Goal: Task Accomplishment & Management: Complete application form

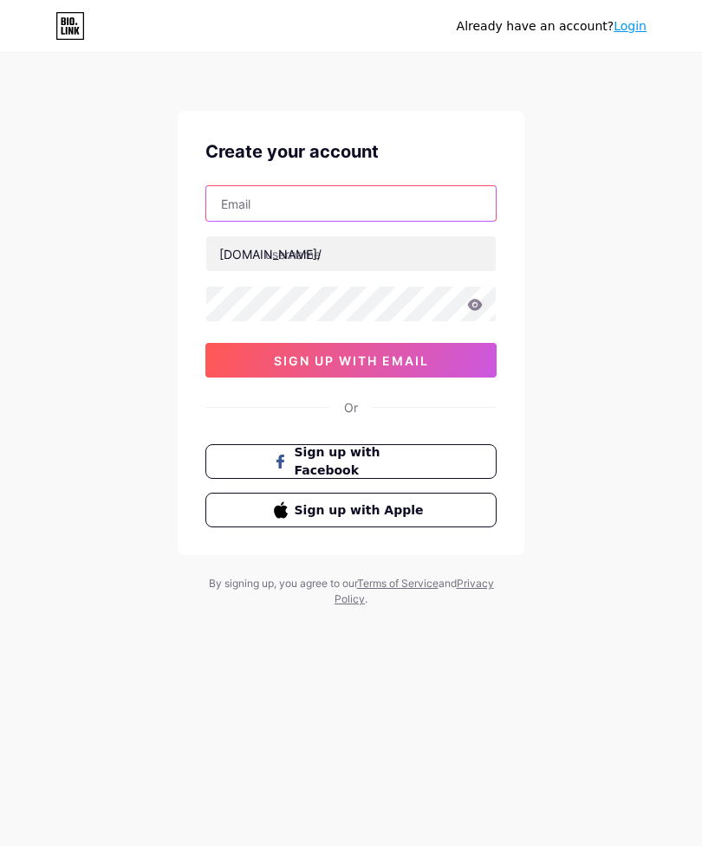
click at [231, 207] on input "text" at bounding box center [350, 203] width 289 height 35
type input "[EMAIL_ADDRESS][DOMAIN_NAME]"
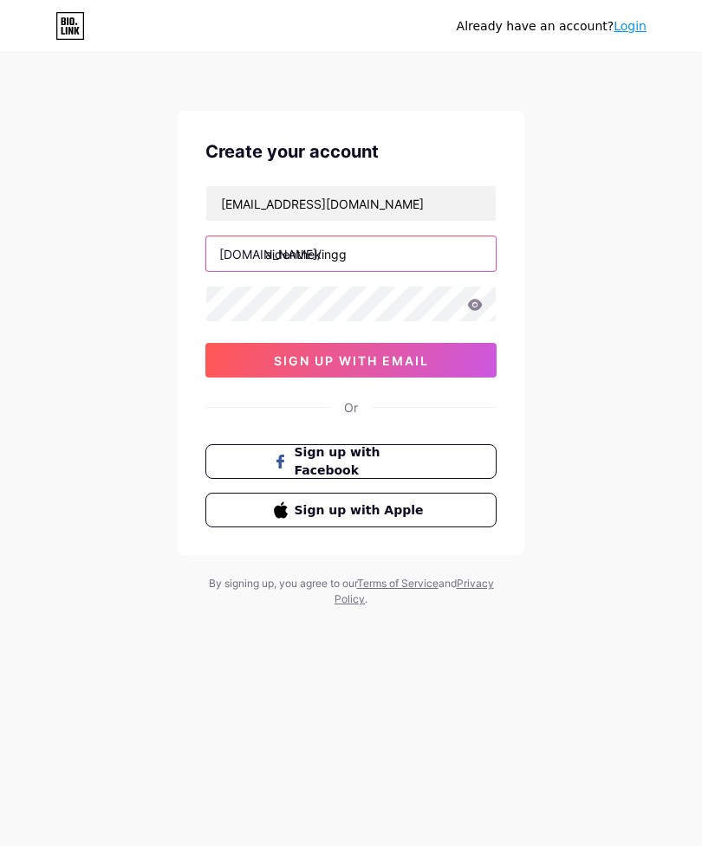
type input "aidenthekingg"
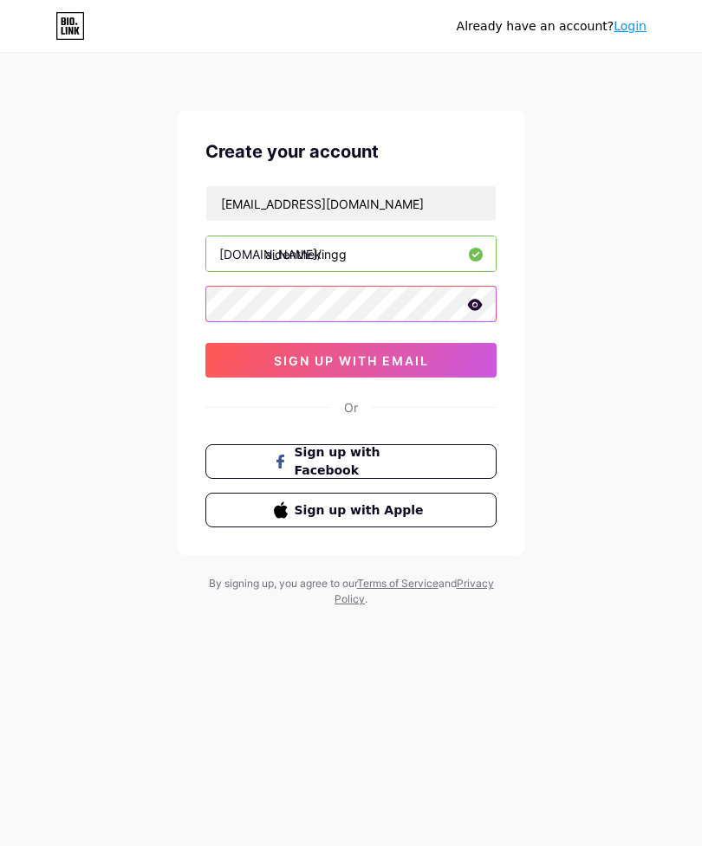
click at [467, 349] on button "sign up with email" at bounding box center [350, 360] width 291 height 35
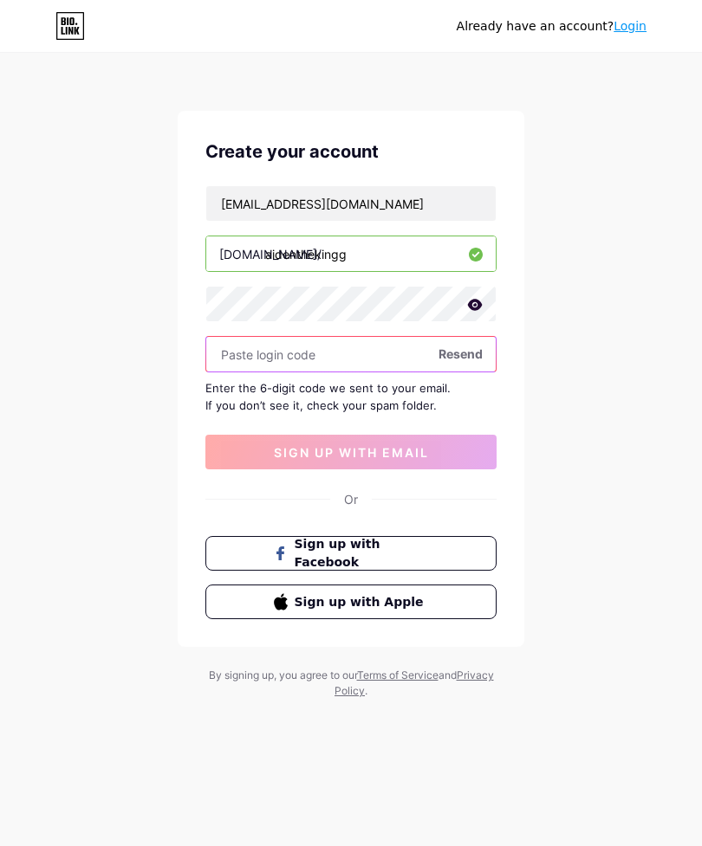
click at [229, 365] on input "text" at bounding box center [350, 354] width 289 height 35
click at [243, 359] on input "text" at bounding box center [350, 354] width 289 height 35
click at [247, 360] on input "text" at bounding box center [350, 354] width 289 height 35
paste input "125335"
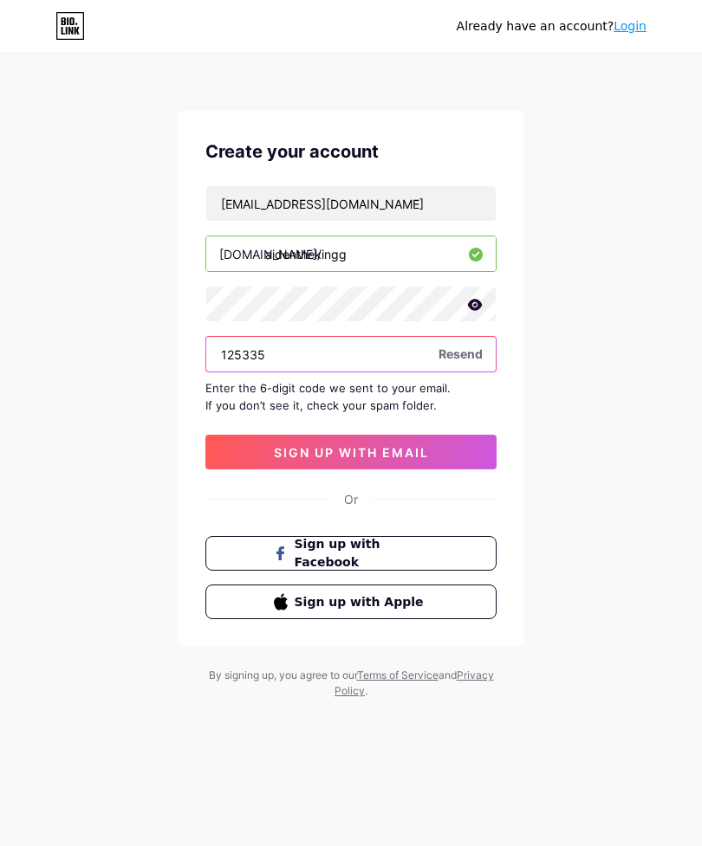
type input "125335"
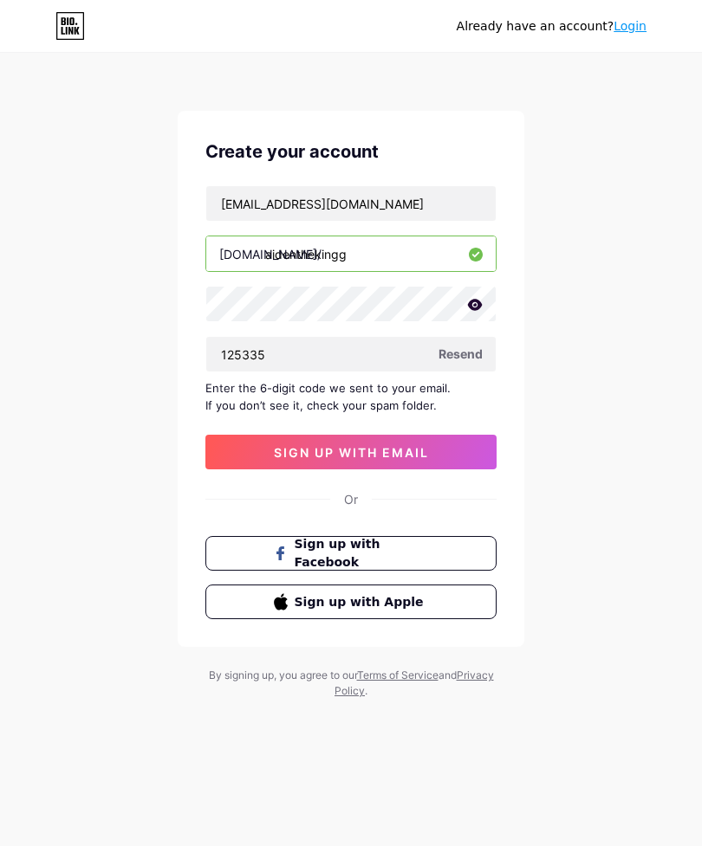
click at [253, 465] on button "sign up with email" at bounding box center [350, 452] width 291 height 35
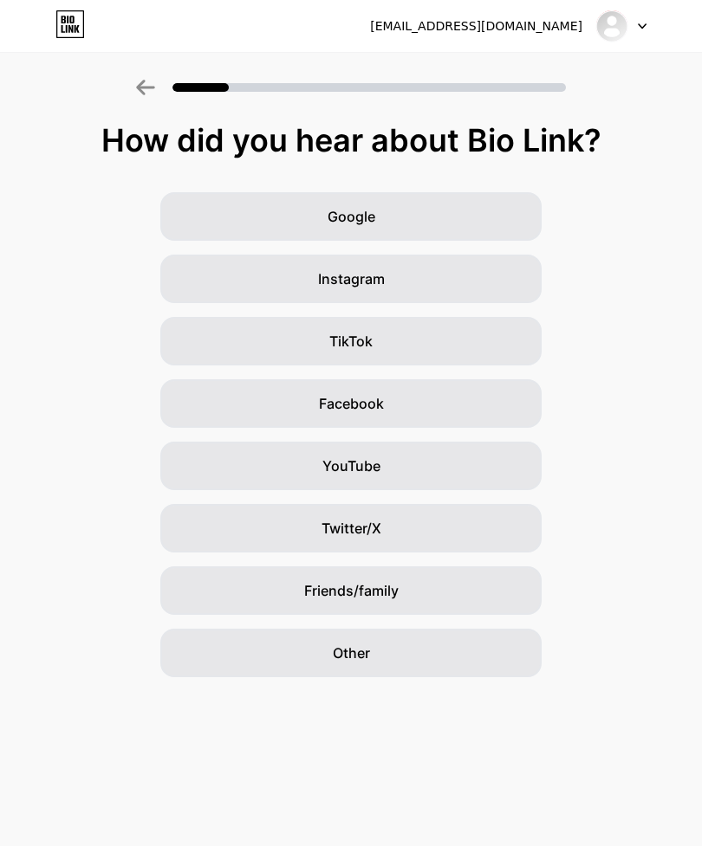
click at [242, 477] on div "YouTube" at bounding box center [350, 466] width 381 height 49
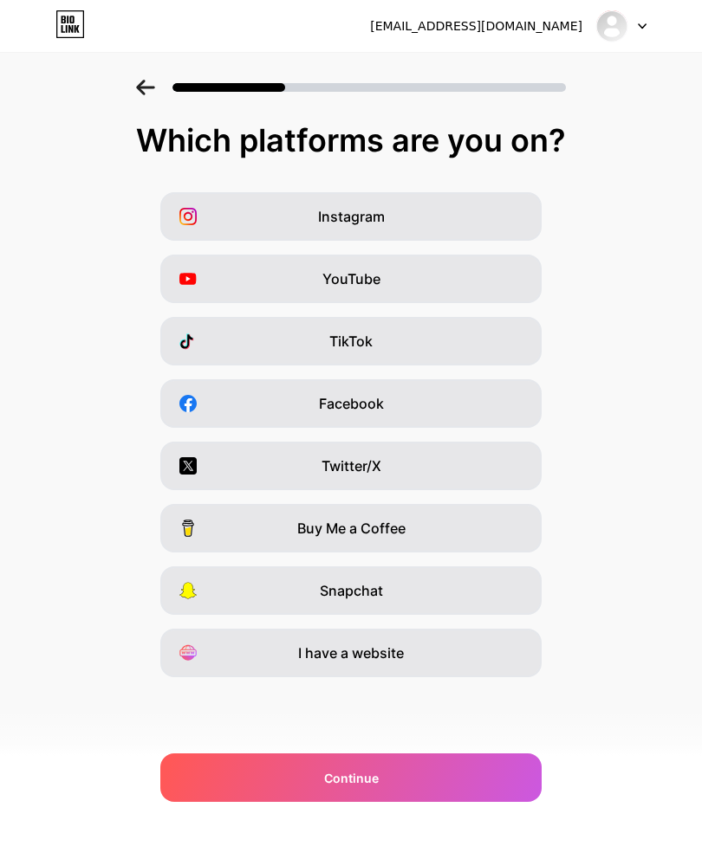
click at [197, 361] on div "TikTok" at bounding box center [350, 341] width 381 height 49
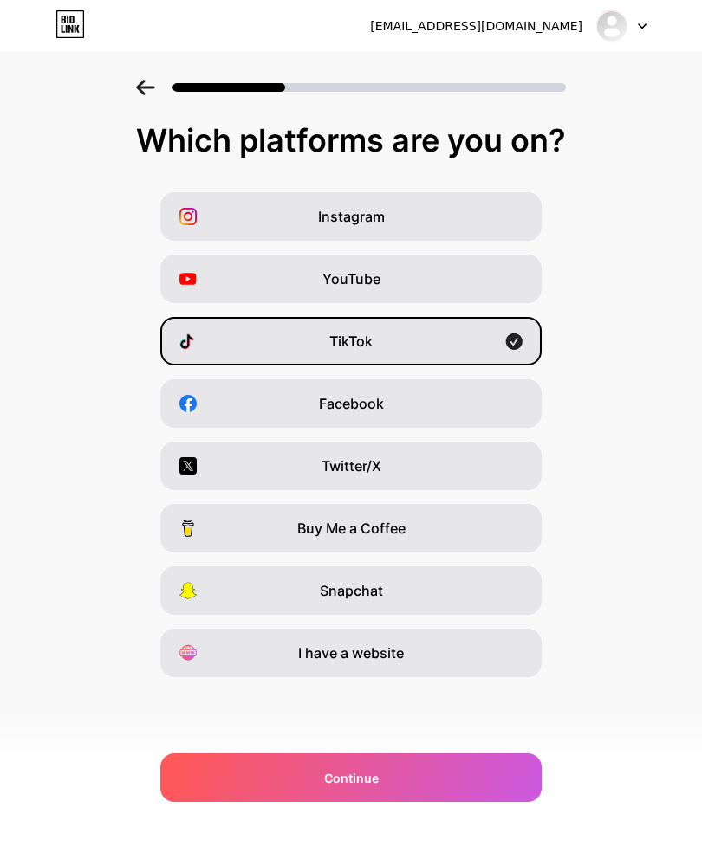
click at [204, 295] on div "YouTube" at bounding box center [350, 279] width 381 height 49
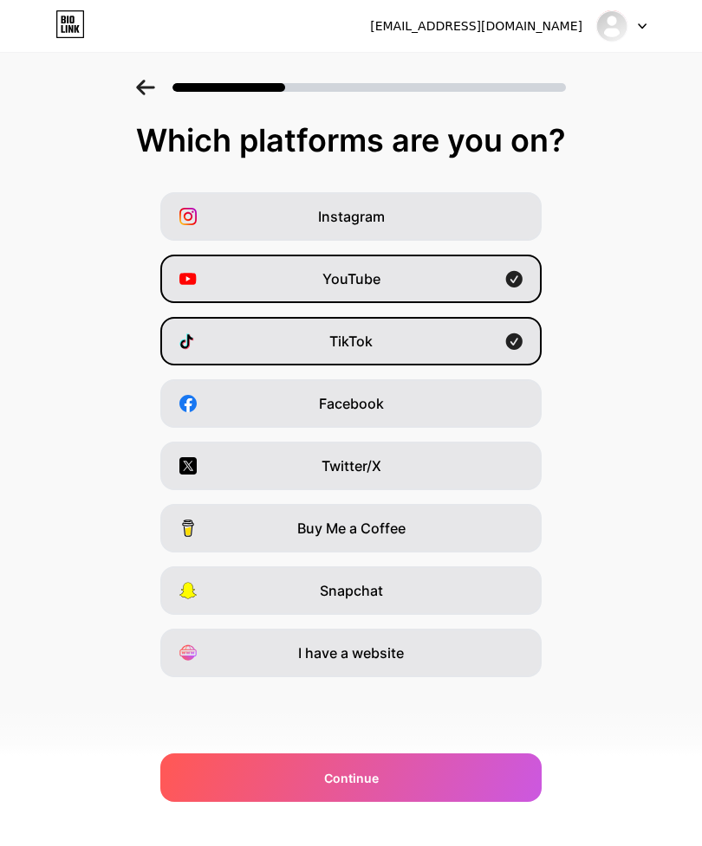
click at [275, 748] on div "Which platforms are you on? Instagram YouTube TikTok Facebook Twitter/X Buy Me …" at bounding box center [351, 443] width 702 height 641
click at [272, 764] on div "Continue" at bounding box center [350, 777] width 381 height 49
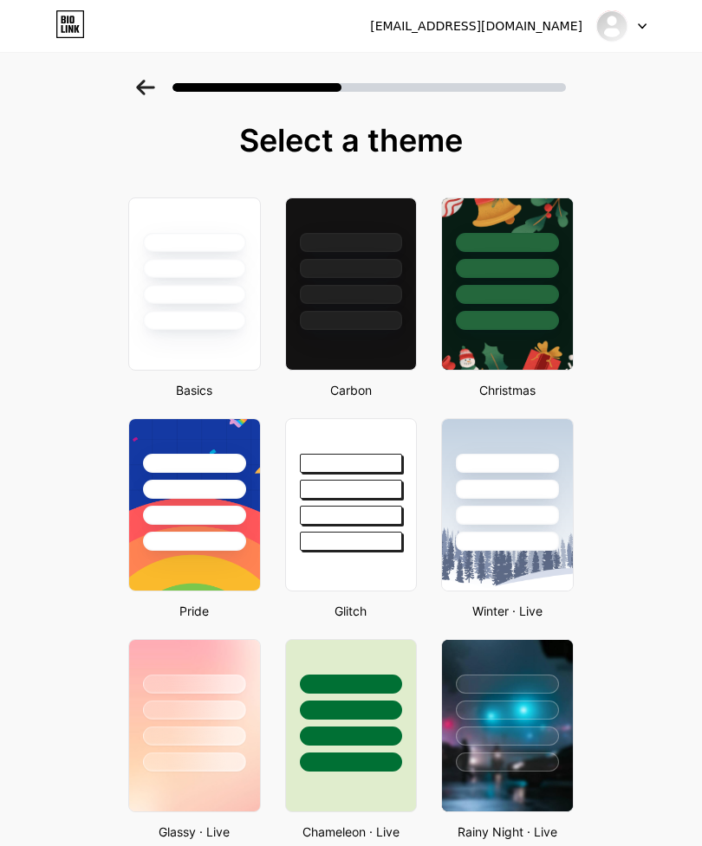
click at [302, 268] on div at bounding box center [351, 268] width 103 height 19
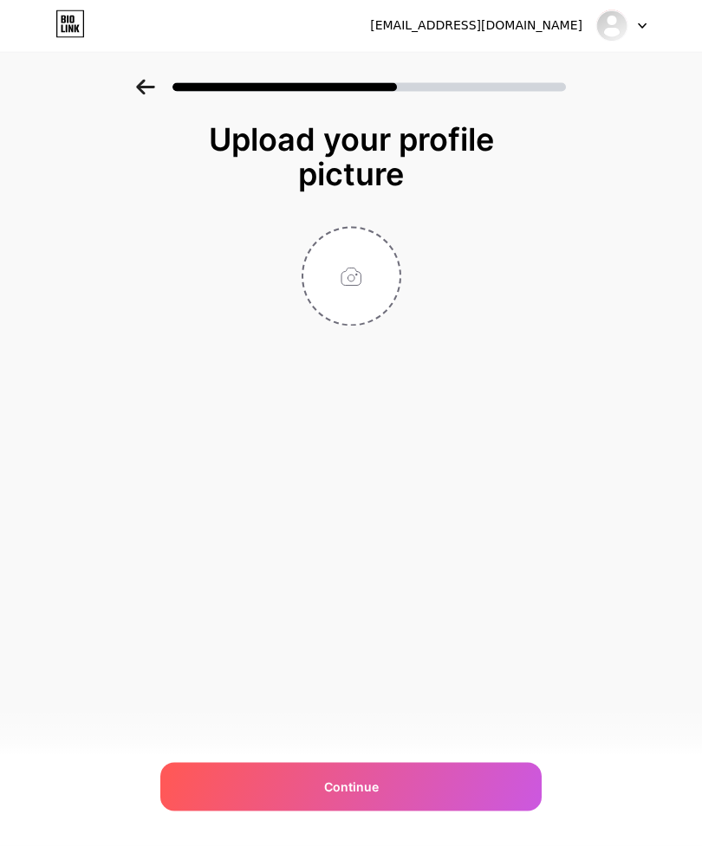
scroll to position [49, 0]
click at [311, 239] on input "file" at bounding box center [351, 277] width 96 height 96
type input "C:\fakepath\IMG_1449.webp"
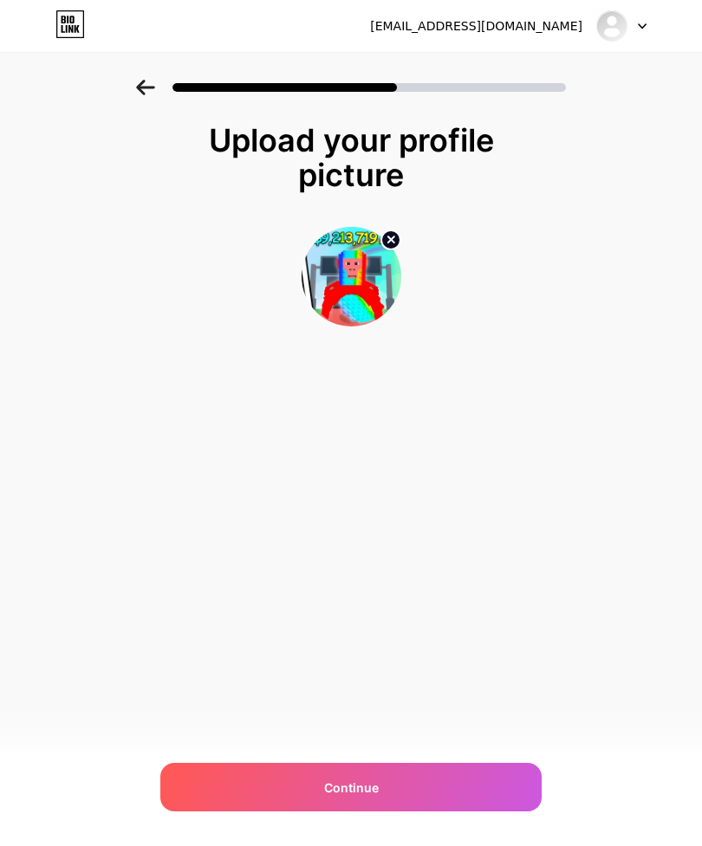
click at [437, 781] on div "Continue" at bounding box center [350, 787] width 381 height 49
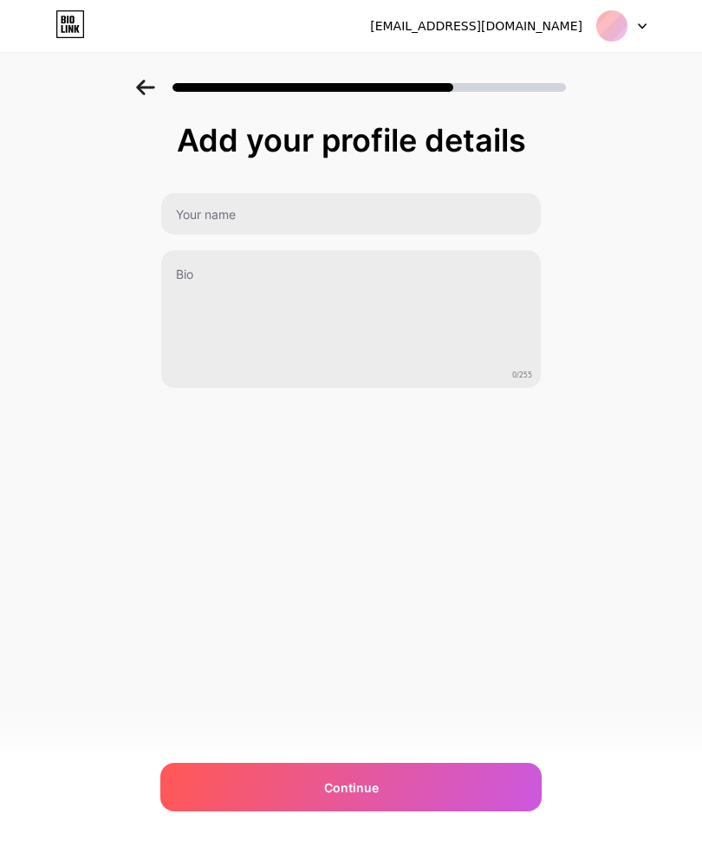
scroll to position [0, 0]
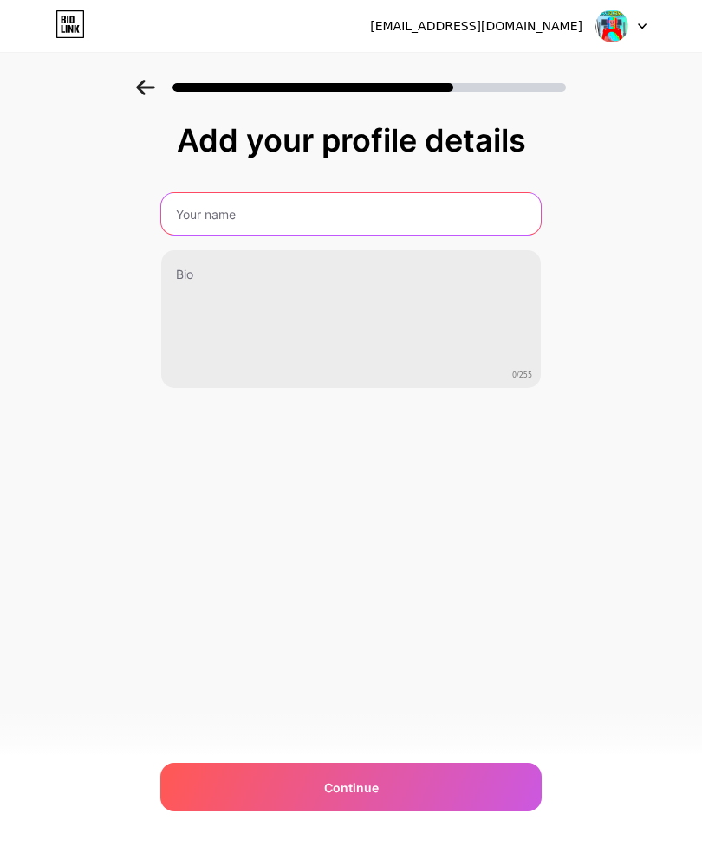
click at [515, 197] on input "text" at bounding box center [350, 214] width 379 height 42
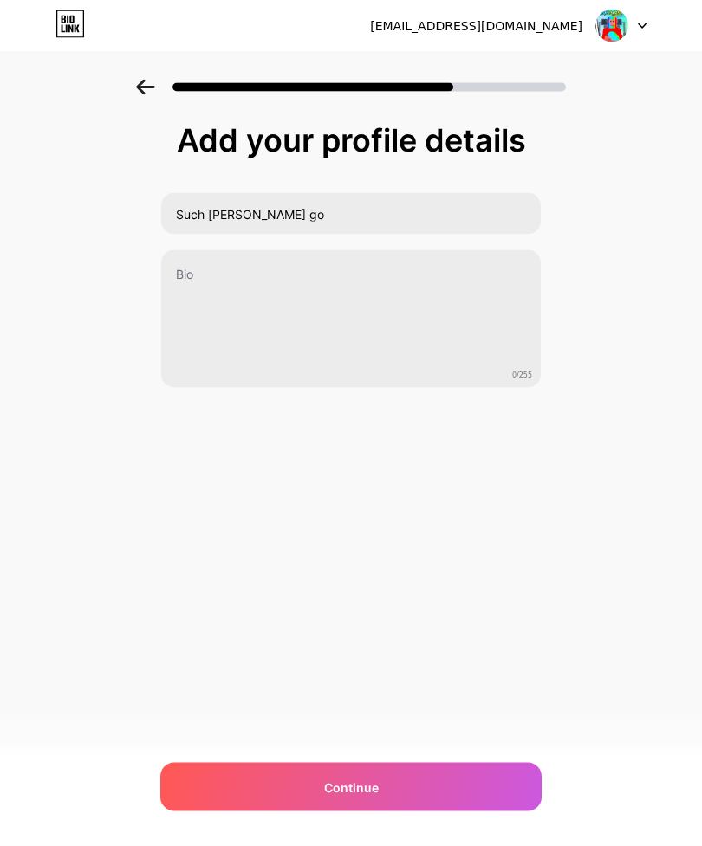
scroll to position [50, 0]
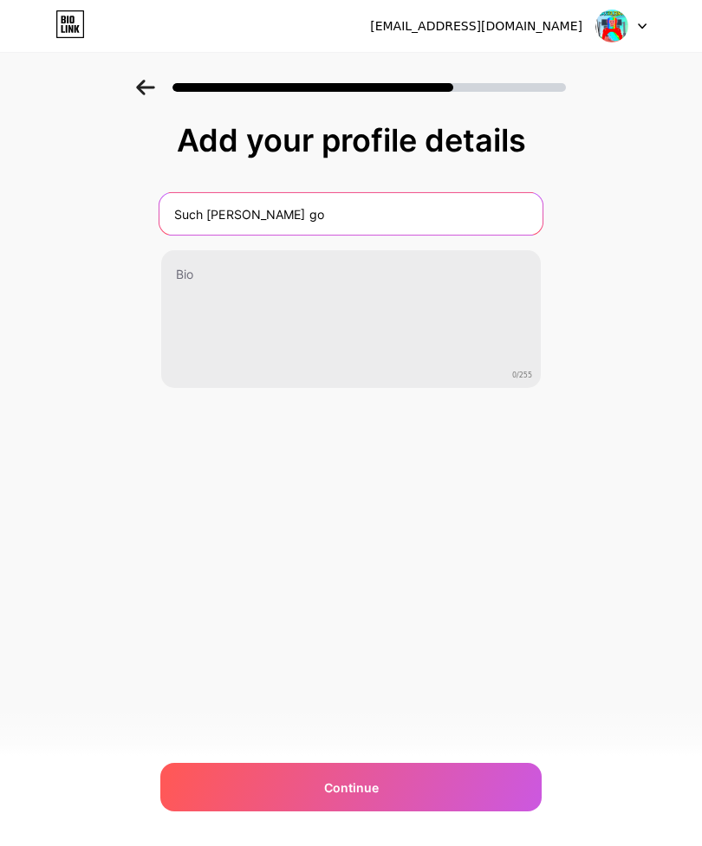
type input "Such [PERSON_NAME] go"
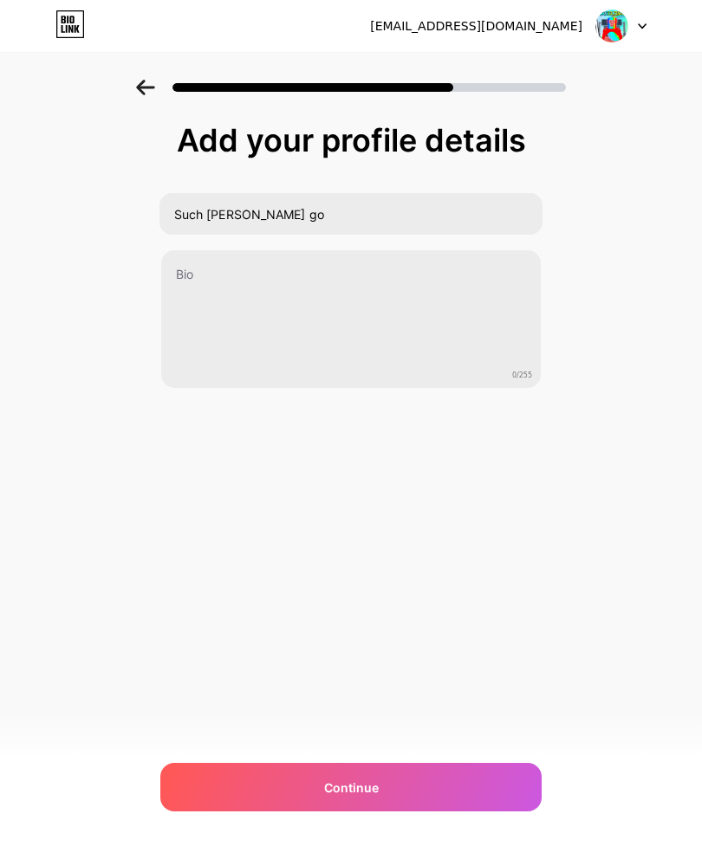
click at [474, 766] on div "Continue" at bounding box center [350, 787] width 381 height 49
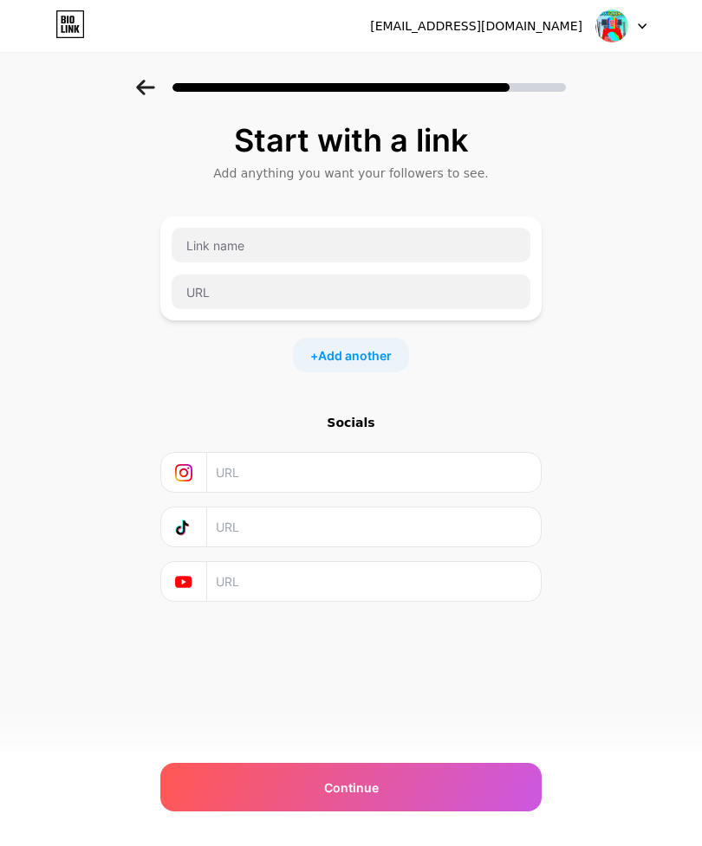
scroll to position [0, 0]
click at [406, 845] on html "[EMAIL_ADDRESS][DOMAIN_NAME] Logout Link Copied Start with a link Add anything …" at bounding box center [351, 423] width 702 height 846
click at [413, 838] on div "[EMAIL_ADDRESS][DOMAIN_NAME] Logout Link Copied Start with a link Add anything …" at bounding box center [351, 423] width 702 height 846
